Goal: Check status

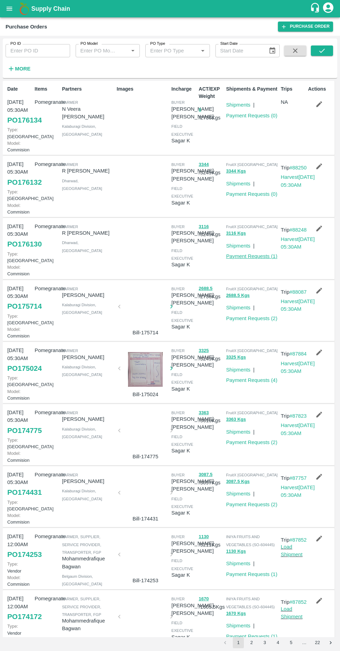
click at [260, 259] on link "Payment Requests ( 1 )" at bounding box center [251, 257] width 51 height 6
